Goal: Information Seeking & Learning: Learn about a topic

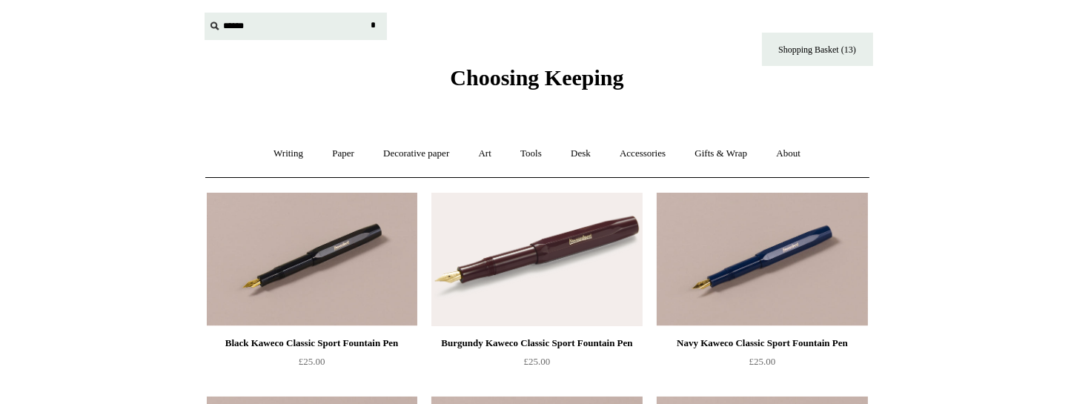
click at [230, 32] on input "text" at bounding box center [296, 26] width 182 height 27
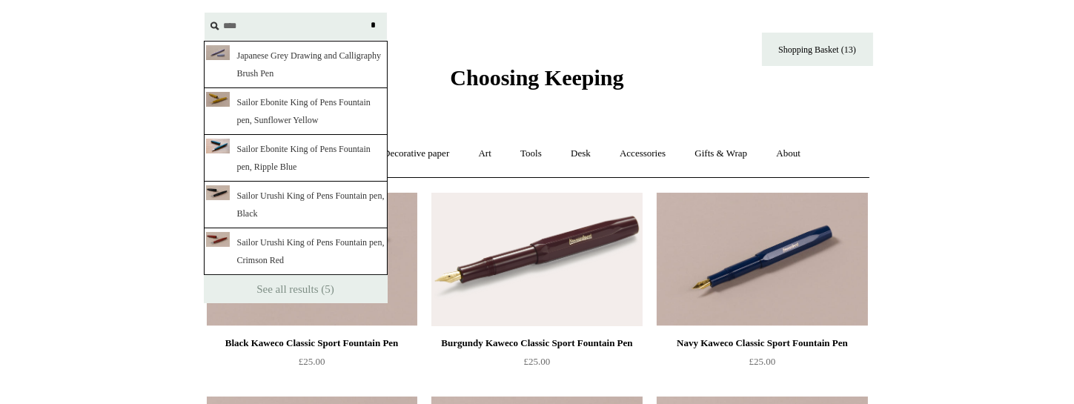
type input "****"
click at [366, 13] on input "*" at bounding box center [373, 26] width 15 height 26
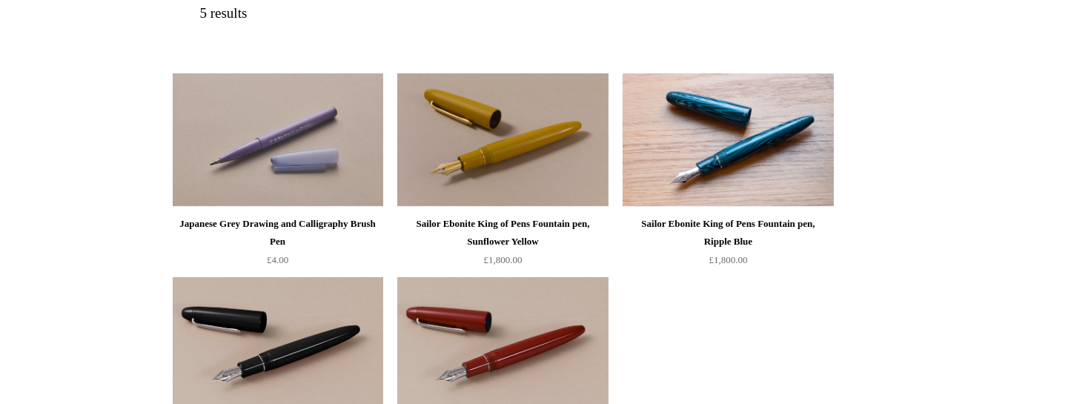
scroll to position [222, 0]
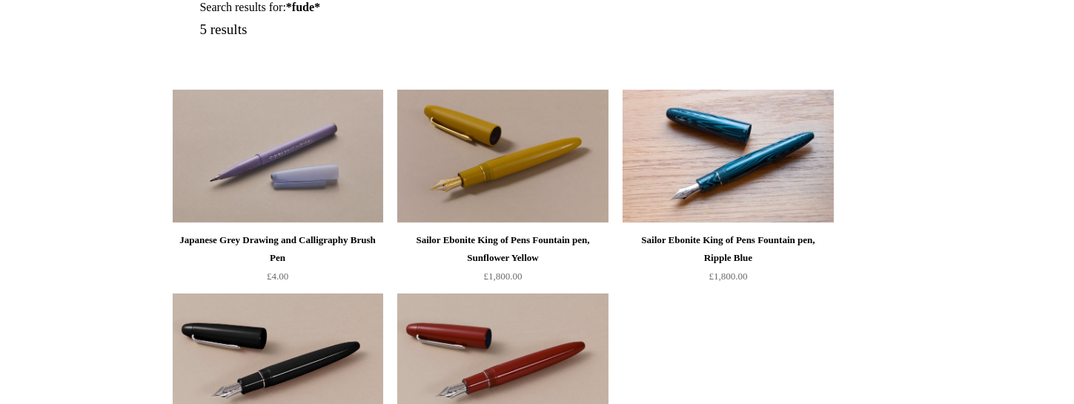
click at [41, 101] on html "Menu Choosing Keeping * Shipping Information Shopping Basket (13) * ⤺ + +" at bounding box center [537, 257] width 1074 height 959
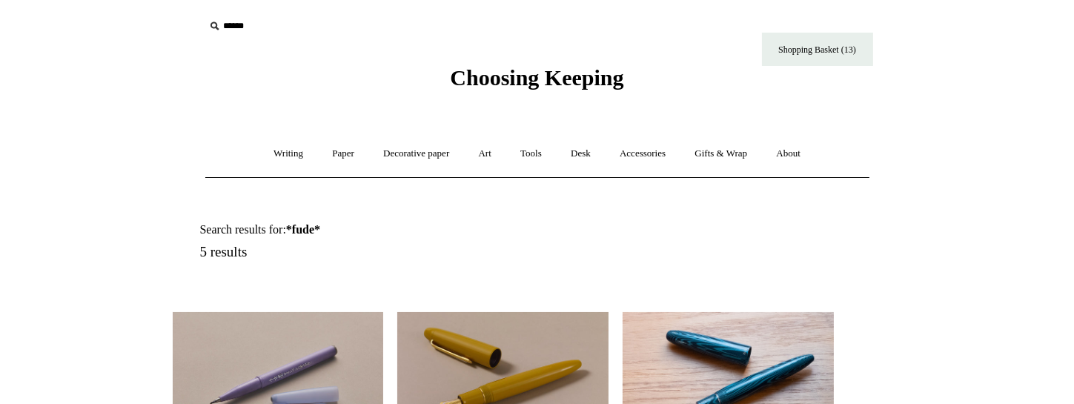
scroll to position [0, 0]
click at [285, 155] on link "Writing +" at bounding box center [288, 153] width 56 height 39
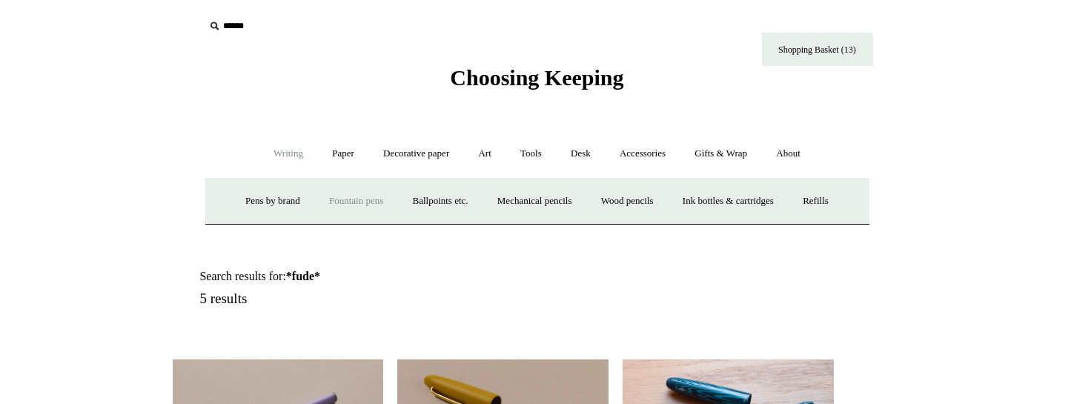
click at [337, 205] on link "Fountain pens +" at bounding box center [356, 201] width 81 height 39
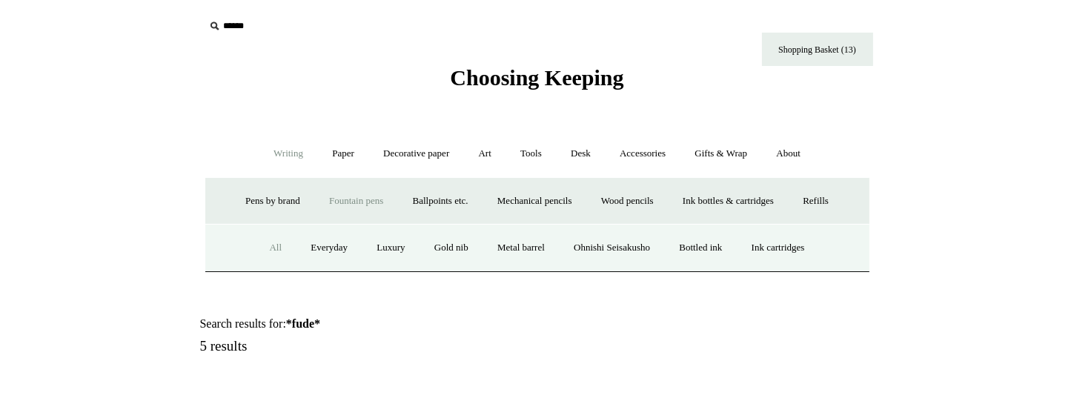
click at [259, 251] on link "All" at bounding box center [275, 247] width 39 height 39
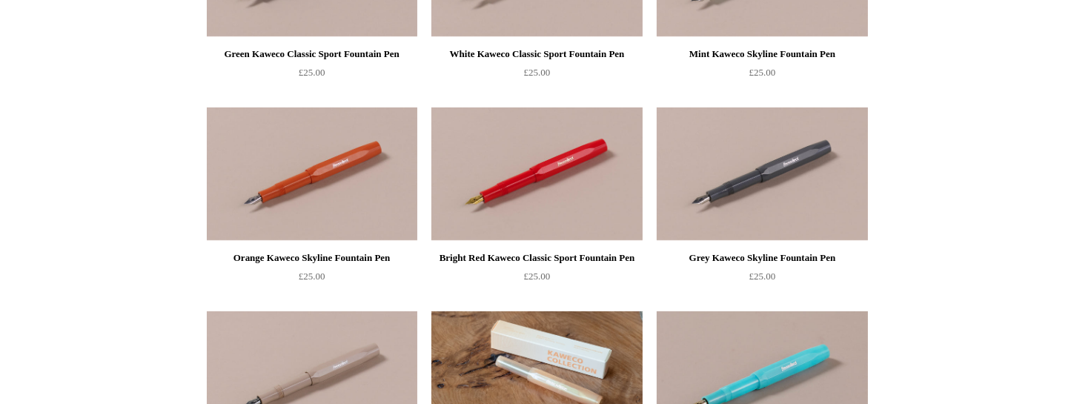
scroll to position [519, 0]
